Goal: Transaction & Acquisition: Purchase product/service

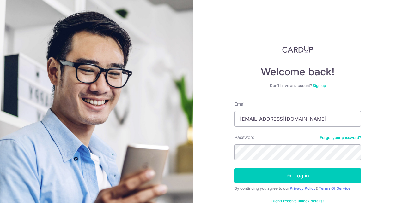
type input "ice_0405@yahoo.com"
click at [234, 168] on button "Log in" at bounding box center [297, 176] width 126 height 16
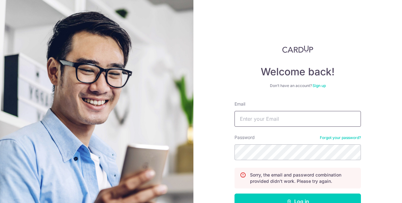
click at [257, 123] on input "Email" at bounding box center [297, 119] width 126 height 16
type input "ice_0405@yahoo.com"
click at [234, 194] on button "Log in" at bounding box center [297, 202] width 126 height 16
drag, startPoint x: 0, startPoint y: 0, endPoint x: 257, endPoint y: 123, distance: 284.4
click at [257, 123] on input "Email" at bounding box center [297, 119] width 126 height 16
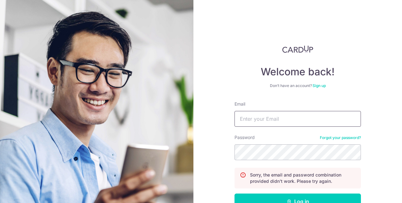
type input "ice_0405@yahoo.com"
click at [234, 194] on button "Log in" at bounding box center [297, 202] width 126 height 16
click at [320, 138] on link "Forgot your password?" at bounding box center [340, 137] width 41 height 5
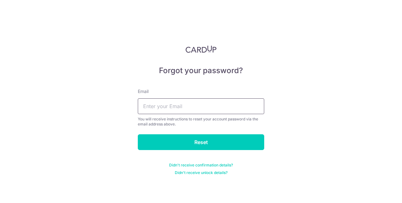
click at [219, 106] on input "text" at bounding box center [201, 107] width 126 height 16
type input "ice_0405"
click at [138, 135] on input "Reset" at bounding box center [201, 143] width 126 height 16
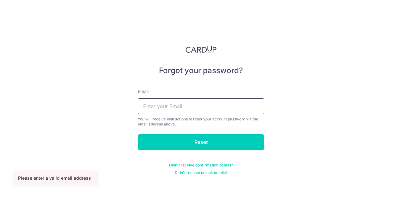
click at [205, 111] on input "text" at bounding box center [201, 107] width 126 height 16
type input "[EMAIL_ADDRESS][DOMAIN_NAME]"
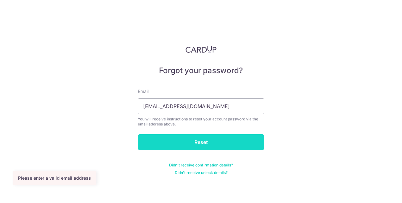
click at [174, 142] on input "Reset" at bounding box center [201, 143] width 126 height 16
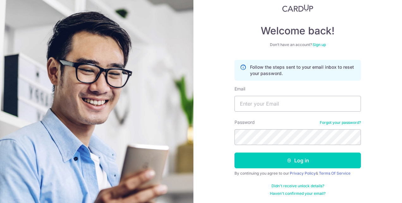
scroll to position [41, 0]
click at [297, 186] on link "Didn't receive unlock details?" at bounding box center [297, 186] width 53 height 5
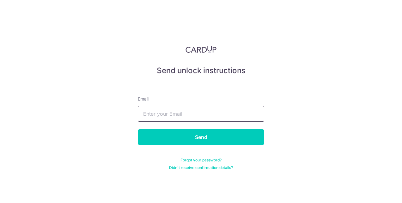
click at [205, 119] on input "text" at bounding box center [201, 114] width 126 height 16
type input "[EMAIL_ADDRESS][DOMAIN_NAME]"
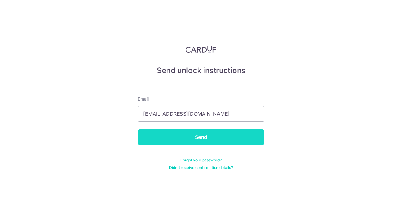
click at [197, 135] on input "Send" at bounding box center [201, 137] width 126 height 16
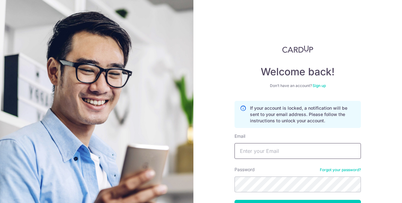
click at [284, 148] on input "Email" at bounding box center [297, 151] width 126 height 16
type input "[EMAIL_ADDRESS][DOMAIN_NAME]"
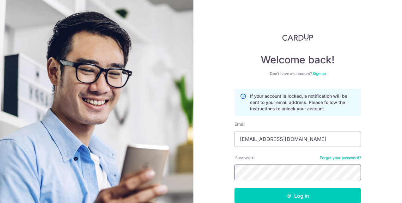
click at [234, 188] on button "Log in" at bounding box center [297, 196] width 126 height 16
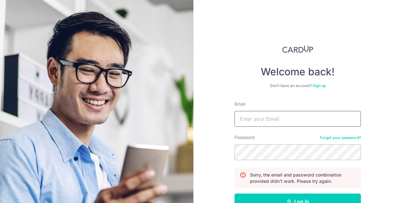
click at [263, 122] on input "Email" at bounding box center [297, 119] width 126 height 16
type input "[EMAIL_ADDRESS][DOMAIN_NAME]"
click at [234, 194] on button "Log in" at bounding box center [297, 202] width 126 height 16
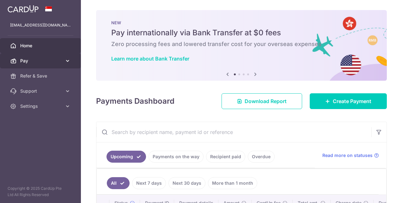
click at [40, 61] on span "Pay" at bounding box center [41, 61] width 42 height 6
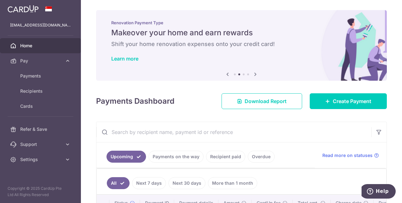
click at [254, 76] on icon at bounding box center [255, 74] width 8 height 8
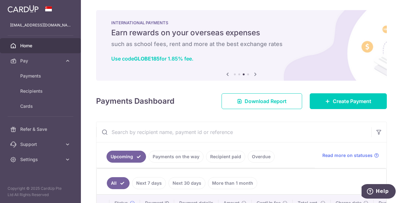
click at [254, 76] on icon at bounding box center [255, 74] width 8 height 8
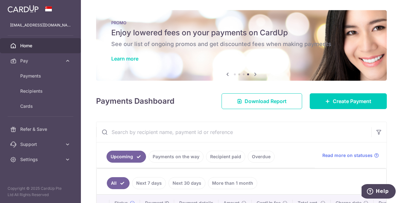
click at [254, 76] on icon at bounding box center [255, 74] width 8 height 8
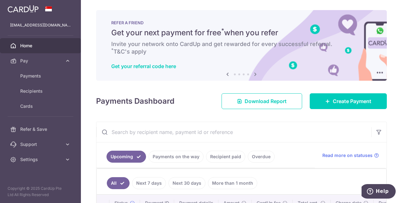
click at [256, 74] on icon at bounding box center [255, 74] width 8 height 8
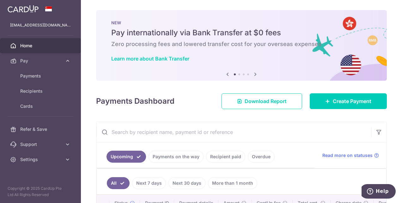
click at [256, 74] on icon at bounding box center [255, 74] width 8 height 8
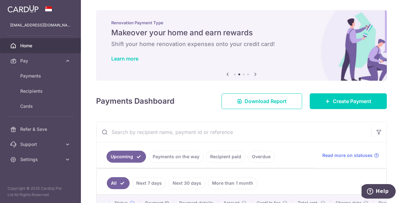
click at [256, 74] on icon at bounding box center [255, 74] width 8 height 8
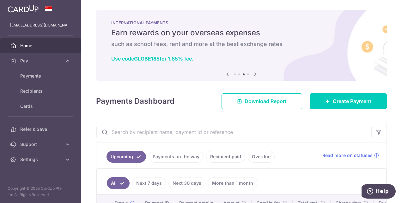
click at [253, 75] on icon at bounding box center [255, 74] width 8 height 8
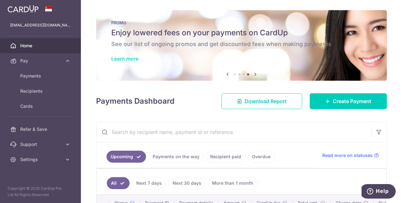
click at [134, 61] on link "Learn more" at bounding box center [124, 59] width 27 height 6
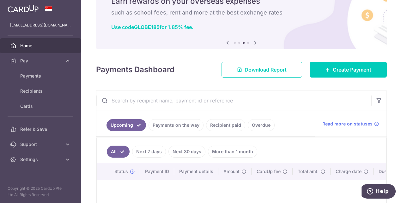
scroll to position [63, 0]
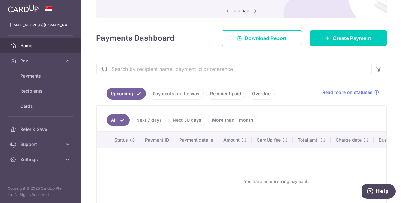
click at [234, 92] on link "Recipient paid" at bounding box center [225, 94] width 39 height 12
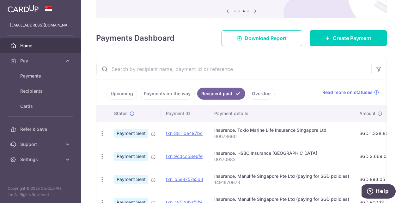
click at [128, 94] on link "Upcoming" at bounding box center [121, 94] width 31 height 12
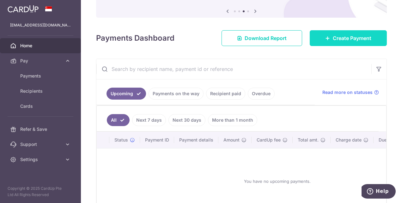
click at [352, 42] on link "Create Payment" at bounding box center [347, 38] width 77 height 16
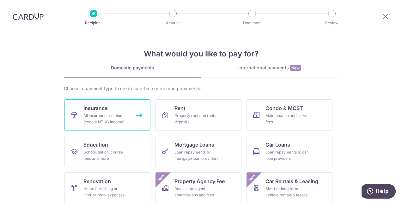
click at [117, 117] on div "All insurance premiums (except NTUC Income)" at bounding box center [105, 119] width 45 height 13
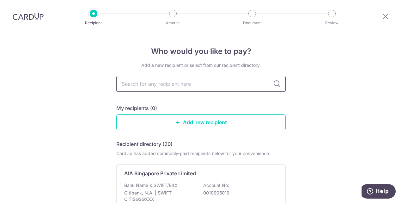
click at [170, 85] on input "text" at bounding box center [200, 84] width 169 height 16
type input "manuli"
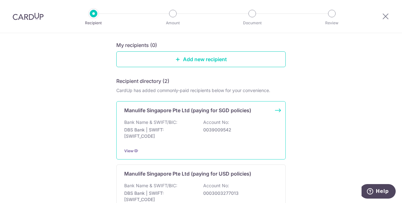
click at [185, 127] on p "DBS Bank | SWIFT: DBSSSGSGXXX" at bounding box center [159, 133] width 71 height 13
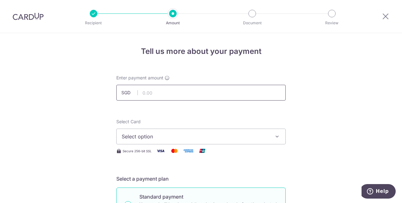
click at [189, 93] on input "text" at bounding box center [200, 93] width 169 height 16
type input "3,903.10"
click at [208, 135] on span "Select option" at bounding box center [195, 137] width 147 height 8
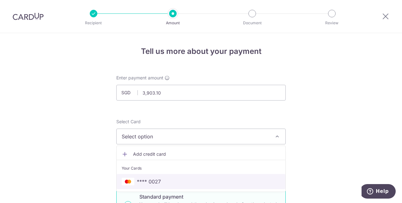
click at [183, 179] on span "**** 0027" at bounding box center [201, 182] width 159 height 8
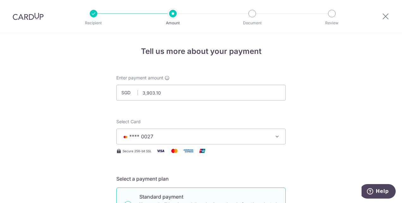
scroll to position [63, 0]
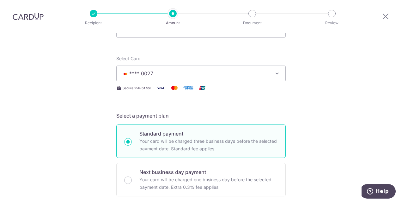
click at [276, 75] on icon "button" at bounding box center [277, 73] width 6 height 6
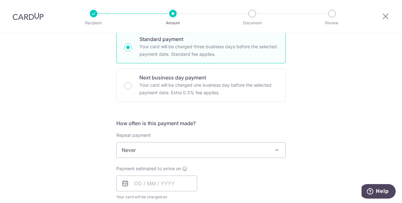
scroll to position [221, 0]
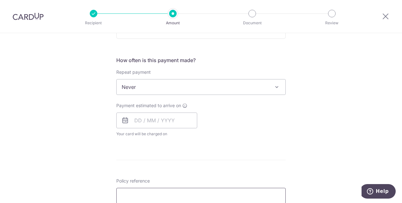
click at [138, 199] on input "Policy reference" at bounding box center [200, 196] width 169 height 16
paste input "1492738731"
type input "1492738731"
click at [212, 168] on form "Enter payment amount SGD 3,903.10 3903.10 Select Card **** 0027 Add credit card…" at bounding box center [200, 104] width 169 height 500
click at [153, 118] on input "text" at bounding box center [156, 121] width 81 height 16
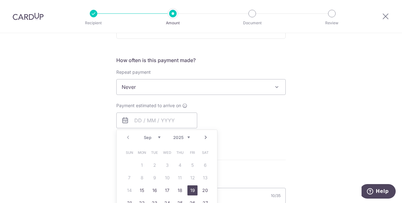
click at [190, 192] on link "19" at bounding box center [192, 191] width 10 height 10
type input "[DATE]"
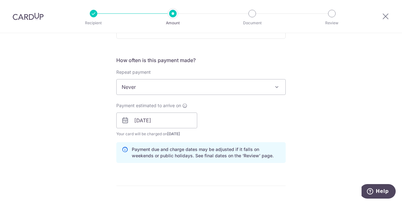
click at [322, 121] on div "Tell us more about your payment Enter payment amount SGD 3,903.10 3903.10 Selec…" at bounding box center [201, 110] width 402 height 597
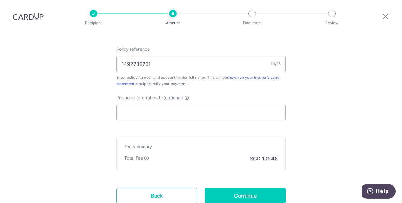
scroll to position [410, 0]
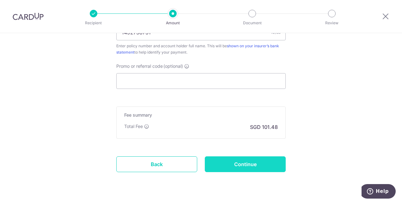
click at [234, 165] on input "Continue" at bounding box center [245, 165] width 81 height 16
type input "Create Schedule"
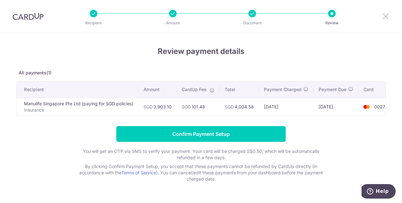
click at [385, 18] on icon at bounding box center [385, 16] width 8 height 8
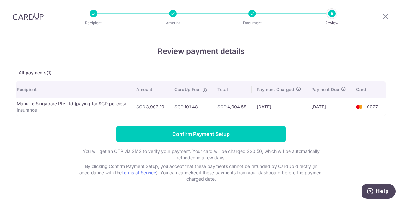
click at [286, 108] on td "16/09/2025" at bounding box center [278, 107] width 55 height 18
click at [175, 107] on span "SGD" at bounding box center [178, 106] width 9 height 5
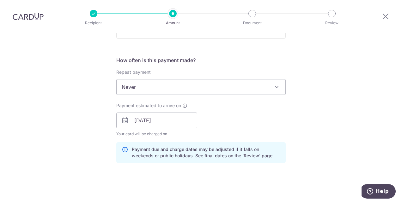
scroll to position [347, 0]
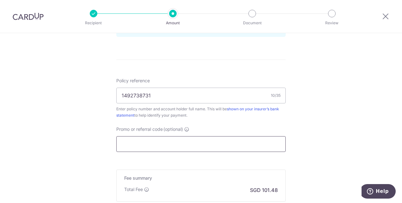
click at [154, 143] on input "Promo or referral code (optional)" at bounding box center [200, 144] width 169 height 16
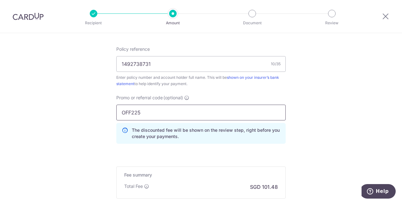
scroll to position [453, 0]
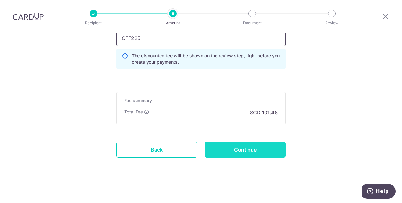
type input "OFF225"
click at [230, 153] on input "Continue" at bounding box center [245, 150] width 81 height 16
type input "Update Schedule"
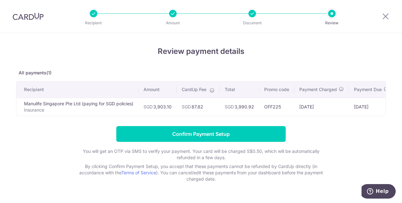
scroll to position [0, 45]
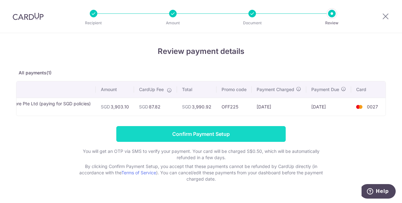
click at [243, 138] on input "Confirm Payment Setup" at bounding box center [200, 134] width 169 height 16
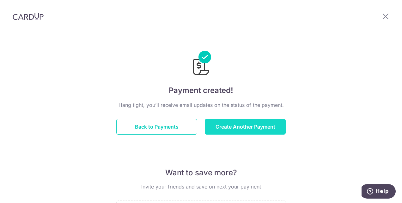
click at [226, 128] on button "Create Another Payment" at bounding box center [245, 127] width 81 height 16
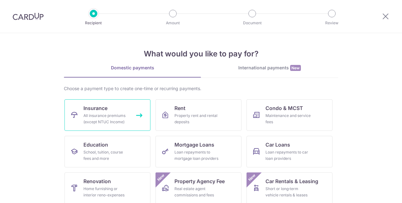
click at [124, 120] on div "All insurance premiums (except NTUC Income)" at bounding box center [105, 119] width 45 height 13
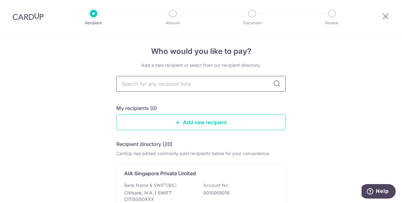
click at [170, 85] on input "text" at bounding box center [200, 84] width 169 height 16
type input "manu"
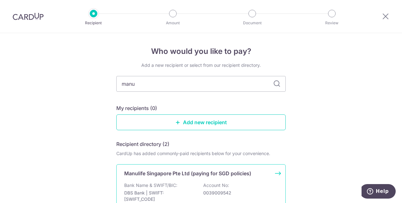
click at [184, 184] on div "Bank Name & SWIFT/BIC: DBS Bank | SWIFT: DBSSSGSGXXX Account No: 0039009542" at bounding box center [200, 194] width 153 height 23
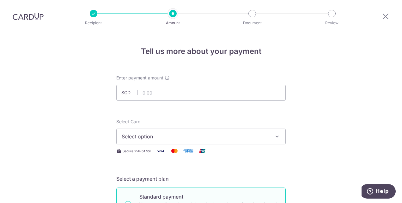
click at [154, 135] on span "Select option" at bounding box center [195, 137] width 147 height 8
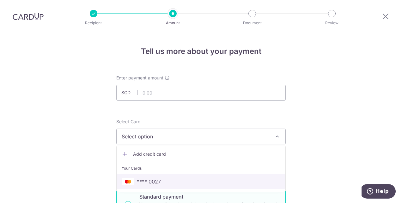
click at [155, 181] on span "**** 0027" at bounding box center [149, 182] width 24 height 8
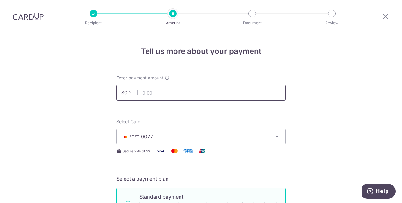
click at [167, 95] on input "text" at bounding box center [200, 93] width 169 height 16
type input "1,607.14"
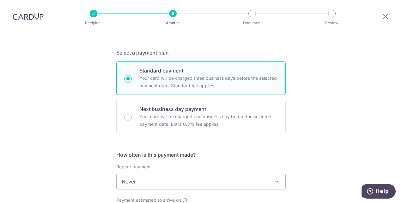
scroll to position [158, 0]
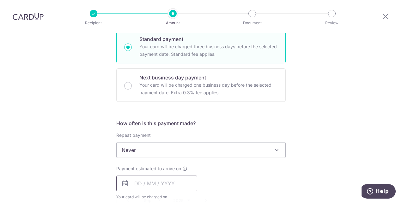
click at [138, 184] on input "text" at bounding box center [156, 184] width 81 height 16
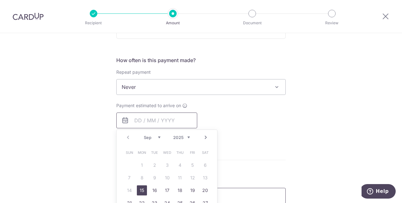
scroll to position [253, 0]
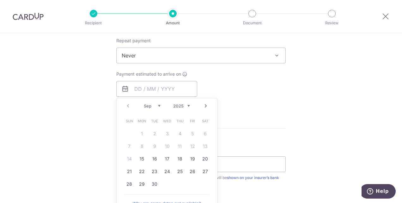
click at [203, 106] on link "Next" at bounding box center [206, 106] width 8 height 8
click at [164, 132] on link "1" at bounding box center [167, 134] width 10 height 10
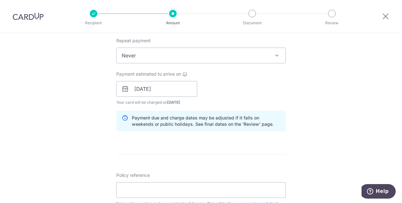
click at [327, 76] on div "Tell us more about your payment Enter payment amount SGD 1,607.14 1607.14 Selec…" at bounding box center [201, 79] width 402 height 597
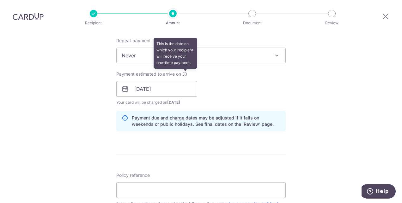
click at [184, 74] on icon at bounding box center [184, 74] width 5 height 5
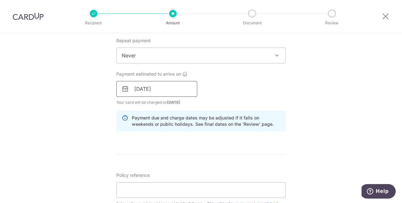
click at [164, 90] on input "01/10/2025" at bounding box center [156, 89] width 81 height 16
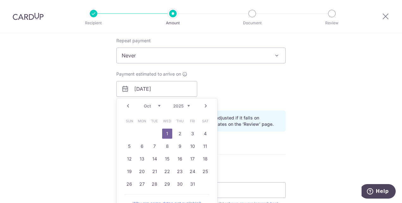
click at [128, 108] on link "Prev" at bounding box center [128, 106] width 8 height 8
click at [154, 183] on link "30" at bounding box center [154, 184] width 10 height 10
type input "[DATE]"
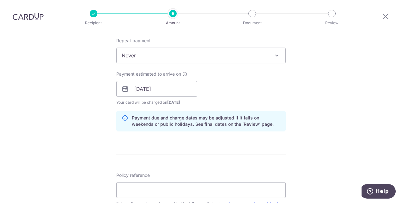
click at [322, 113] on div "Tell us more about your payment Enter payment amount SGD 1,607.14 1607.14 Selec…" at bounding box center [201, 79] width 402 height 597
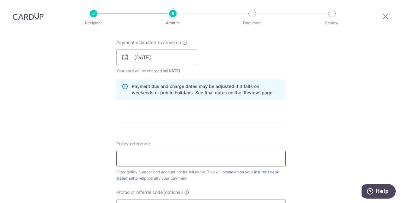
click at [181, 157] on input "Policy reference" at bounding box center [200, 159] width 169 height 16
click at [144, 155] on input "Policy reference" at bounding box center [200, 159] width 169 height 16
paste input "1470907175"
type input "1470907175"
click at [320, 120] on div "Tell us more about your payment Enter payment amount SGD 1,607.14 1607.14 Selec…" at bounding box center [201, 47] width 402 height 597
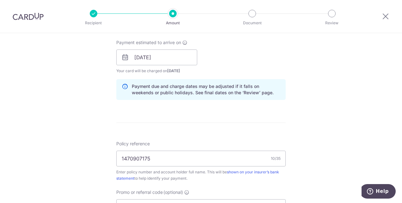
click at [306, 142] on div "Tell us more about your payment Enter payment amount SGD 1,607.14 1607.14 Selec…" at bounding box center [201, 47] width 402 height 597
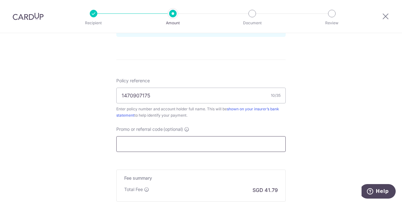
drag, startPoint x: 156, startPoint y: 150, endPoint x: 159, endPoint y: 145, distance: 6.0
click at [156, 150] on input "Promo or referral code (optional)" at bounding box center [200, 144] width 169 height 16
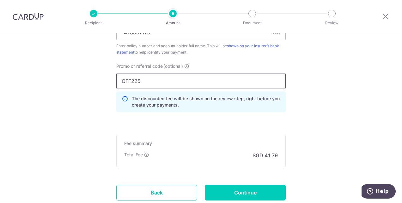
scroll to position [442, 0]
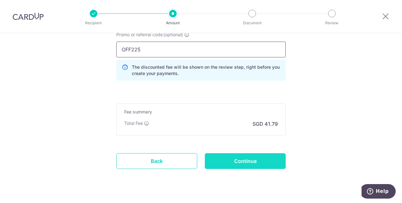
type input "OFF225"
click at [249, 159] on input "Continue" at bounding box center [245, 161] width 81 height 16
type input "Create Schedule"
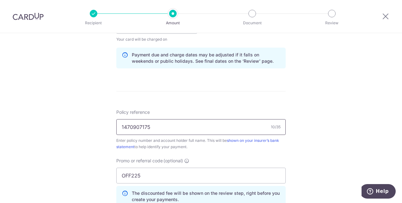
scroll to position [453, 0]
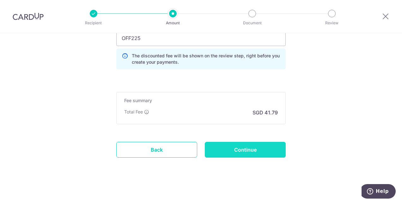
click at [230, 153] on input "Continue" at bounding box center [245, 150] width 81 height 16
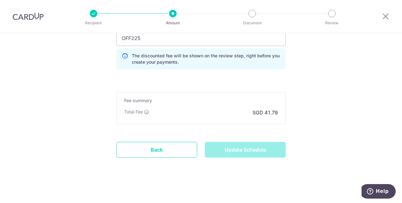
type input "Update Schedule"
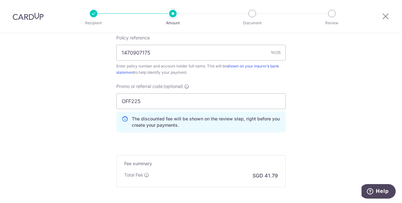
scroll to position [359, 0]
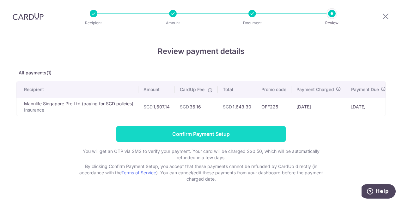
click at [194, 137] on input "Confirm Payment Setup" at bounding box center [200, 134] width 169 height 16
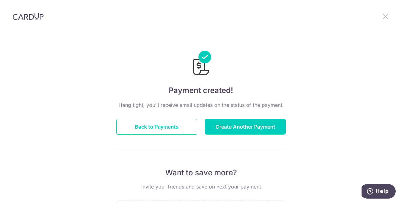
click at [384, 15] on icon at bounding box center [385, 16] width 8 height 8
